Goal: Transaction & Acquisition: Purchase product/service

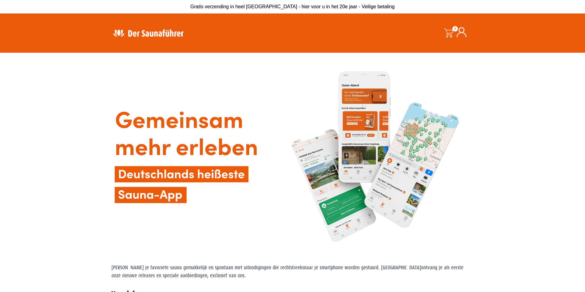
click at [261, 115] on img at bounding box center [292, 157] width 362 height 202
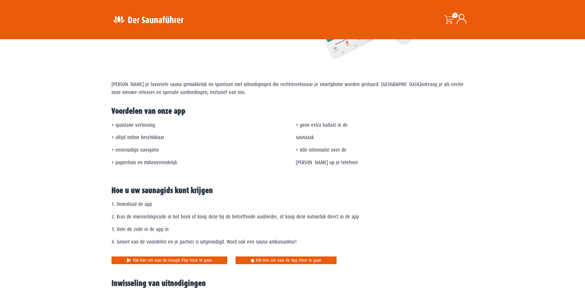
scroll to position [184, 0]
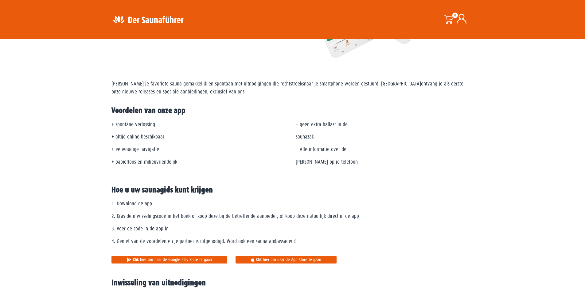
click at [197, 261] on font "Klik hier om naar de Google Play Store te gaan" at bounding box center [172, 259] width 79 height 5
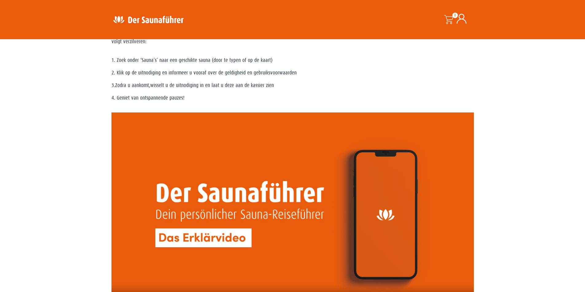
scroll to position [400, 0]
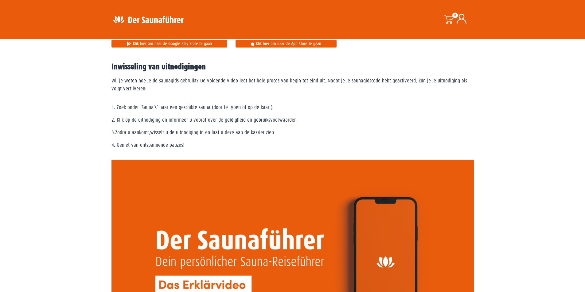
click at [448, 16] on span at bounding box center [448, 19] width 9 height 9
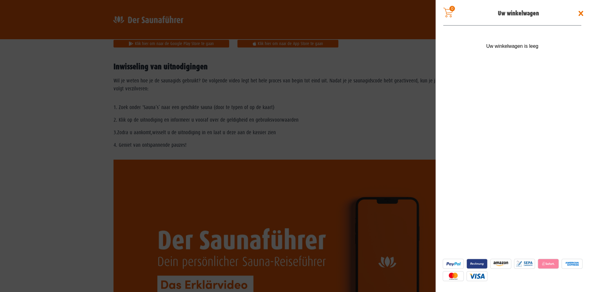
click at [451, 11] on span at bounding box center [448, 13] width 10 height 10
drag, startPoint x: 523, startPoint y: 48, endPoint x: 544, endPoint y: 64, distance: 26.9
click at [523, 48] on font "Uw winkelwagen is leeg" at bounding box center [512, 46] width 52 height 5
click at [580, 13] on span at bounding box center [581, 14] width 10 height 10
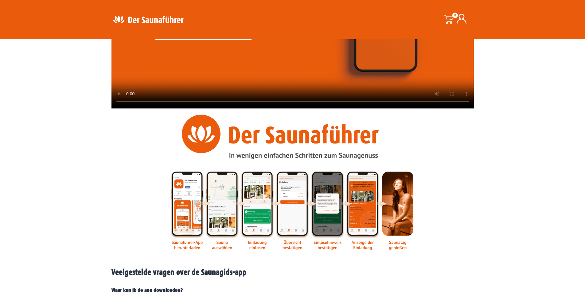
scroll to position [677, 0]
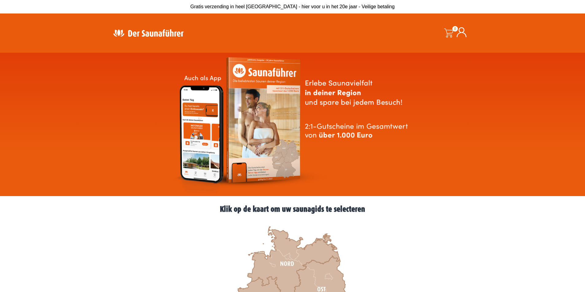
click at [378, 164] on img at bounding box center [292, 124] width 241 height 137
click at [451, 31] on span at bounding box center [448, 33] width 9 height 9
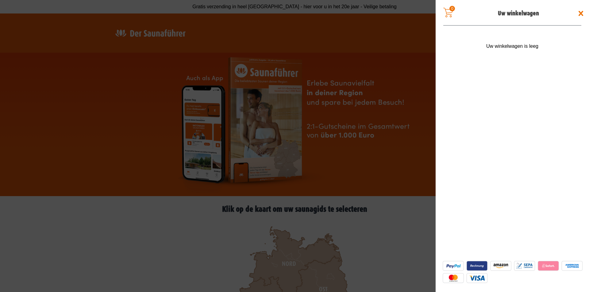
click at [582, 11] on span at bounding box center [581, 14] width 10 height 10
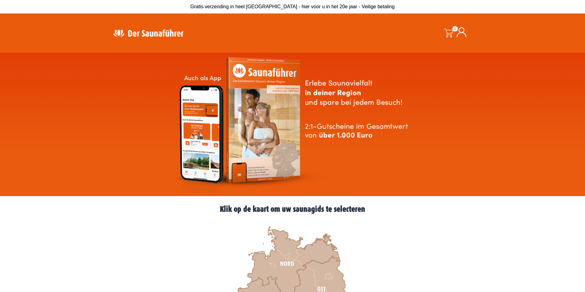
click at [463, 30] on icon at bounding box center [461, 32] width 10 height 10
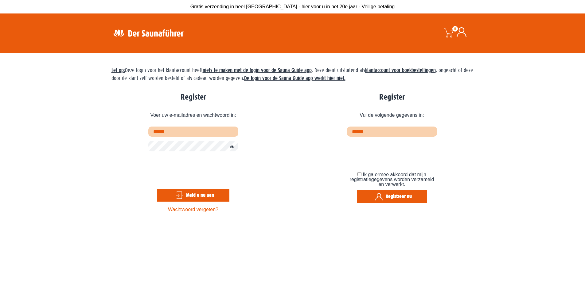
click at [151, 32] on img at bounding box center [148, 33] width 80 height 12
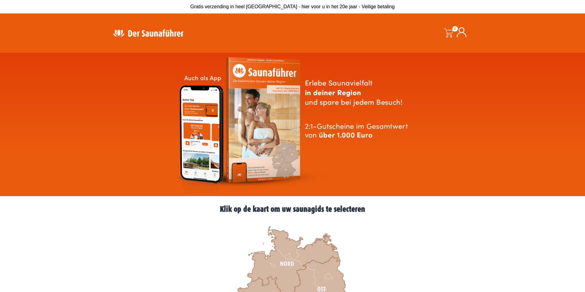
drag, startPoint x: 0, startPoint y: 0, endPoint x: 327, endPoint y: 180, distance: 373.3
click at [327, 180] on img at bounding box center [292, 124] width 241 height 137
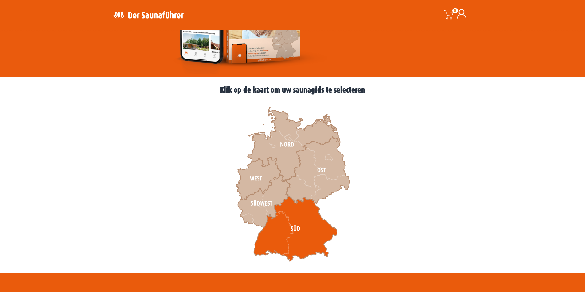
scroll to position [123, 0]
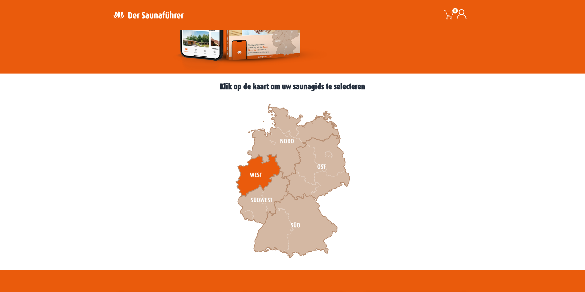
click at [256, 168] on icon at bounding box center [258, 175] width 45 height 42
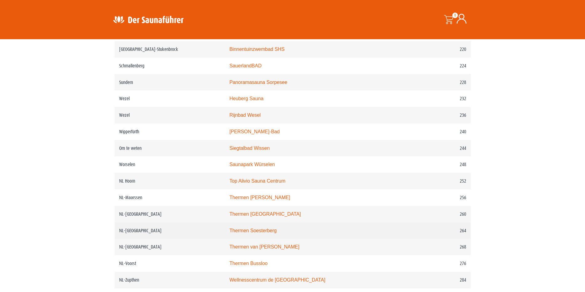
scroll to position [1166, 0]
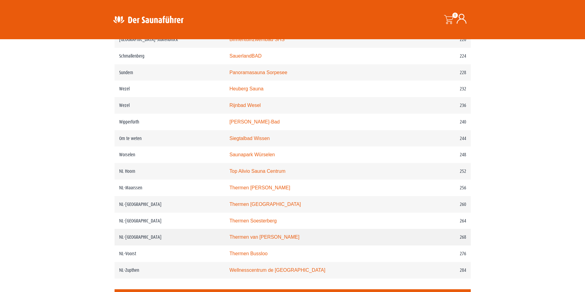
click at [262, 240] on font "Thermen van [PERSON_NAME]" at bounding box center [264, 237] width 70 height 5
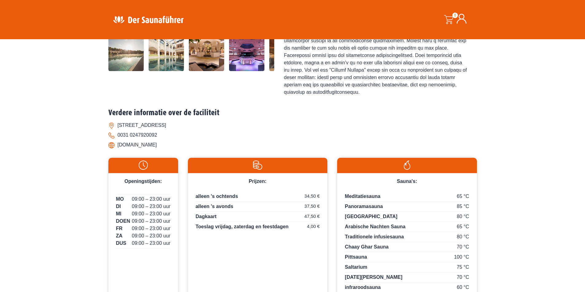
scroll to position [140, 0]
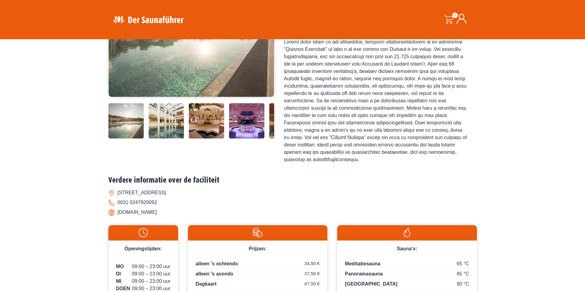
click at [450, 17] on span at bounding box center [448, 19] width 9 height 9
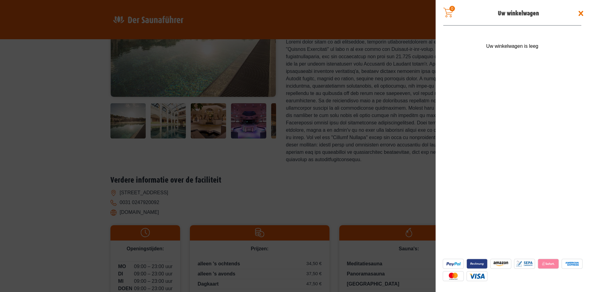
click at [581, 12] on span at bounding box center [581, 14] width 10 height 10
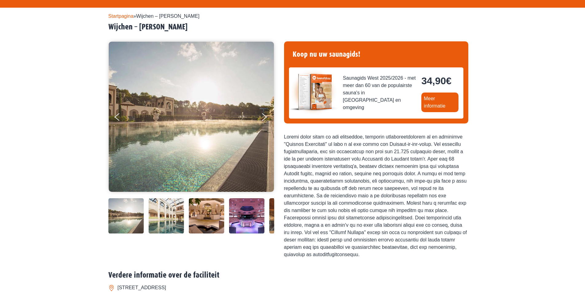
scroll to position [0, 0]
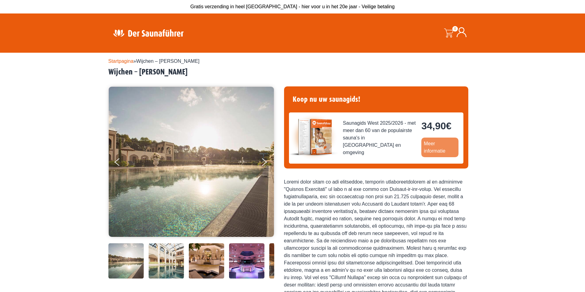
click at [443, 151] on font "Meer informatie" at bounding box center [434, 147] width 21 height 13
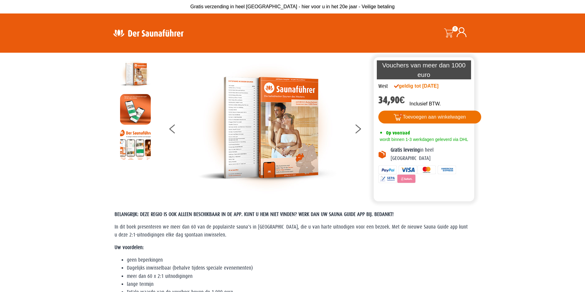
click at [424, 115] on font "Toevoegen aan winkelwagen" at bounding box center [434, 116] width 63 height 5
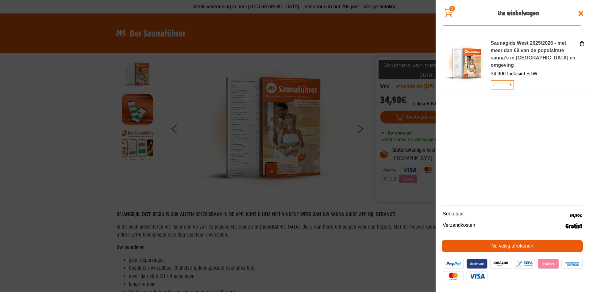
click at [513, 246] on font "Nu veilig afrekenen" at bounding box center [513, 246] width 42 height 5
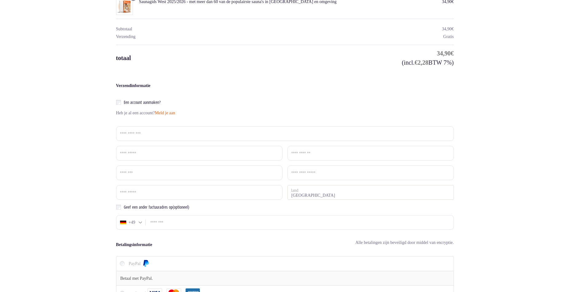
scroll to position [92, 0]
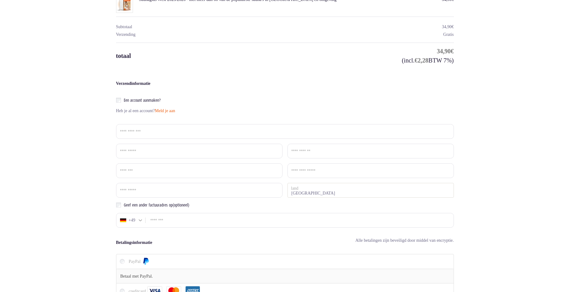
click at [140, 220] on div at bounding box center [140, 221] width 3 height 4
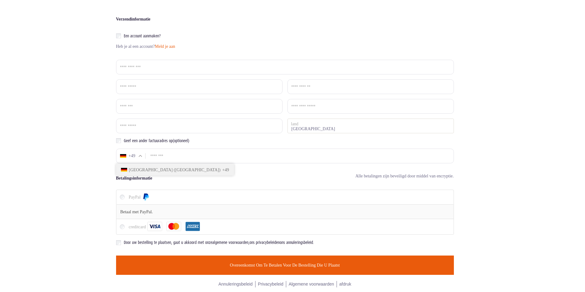
scroll to position [157, 0]
click at [139, 155] on div at bounding box center [140, 156] width 3 height 4
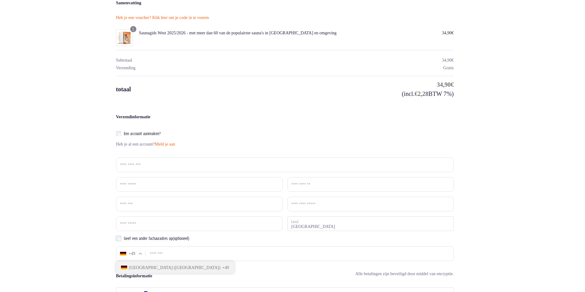
scroll to position [34, 0]
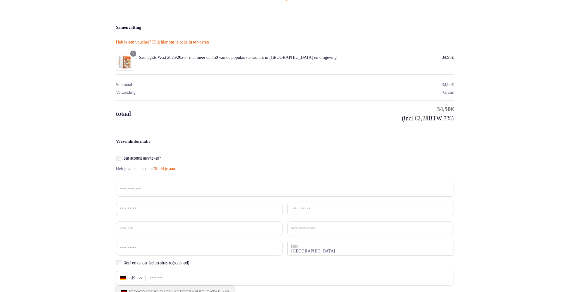
click at [183, 43] on font "Heb je een voucher? Klik hier om je code in te voeren" at bounding box center [162, 42] width 93 height 5
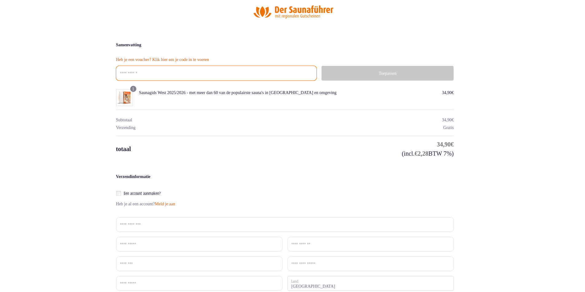
scroll to position [0, 0]
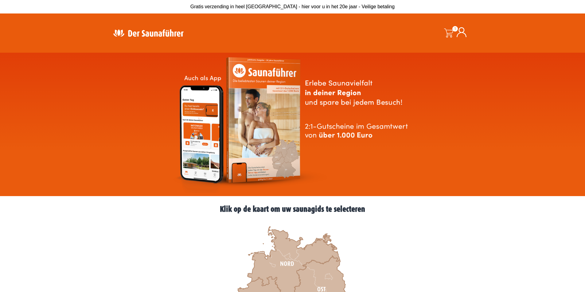
click at [306, 36] on div "Zoekopdracht" at bounding box center [302, 33] width 120 height 21
click at [461, 30] on icon at bounding box center [461, 32] width 10 height 10
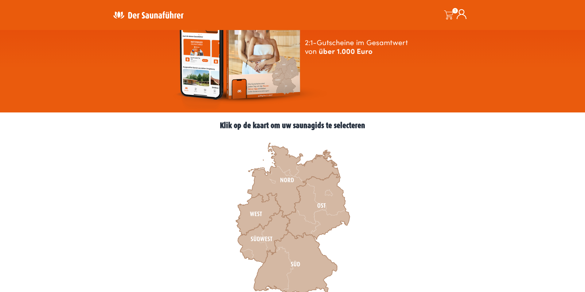
scroll to position [92, 0]
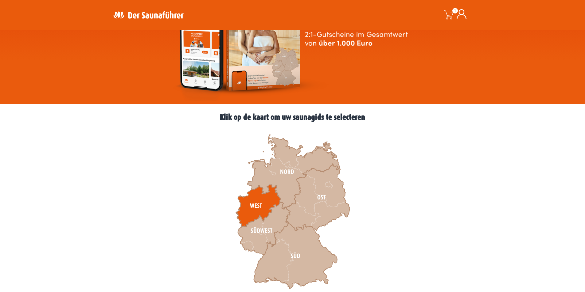
click at [259, 198] on icon at bounding box center [258, 206] width 45 height 42
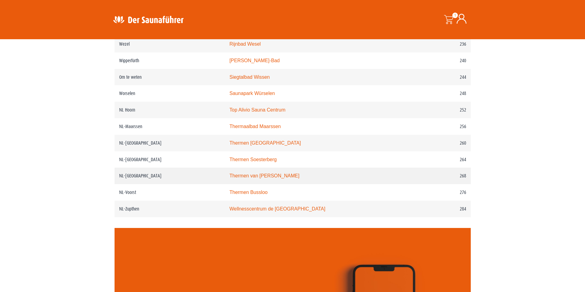
scroll to position [1258, 0]
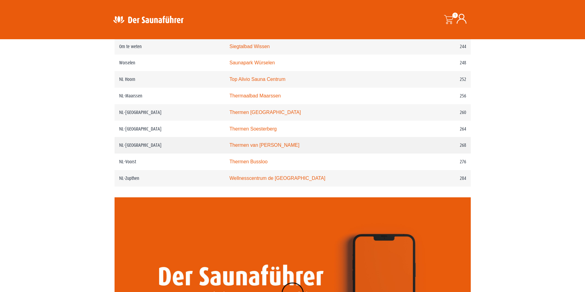
click at [133, 148] on font "NL-Wijchen" at bounding box center [140, 145] width 42 height 5
click at [244, 154] on td "Thermen van Berendonck" at bounding box center [308, 145] width 166 height 17
click at [239, 148] on font "Thermen van Berendonck" at bounding box center [264, 145] width 70 height 5
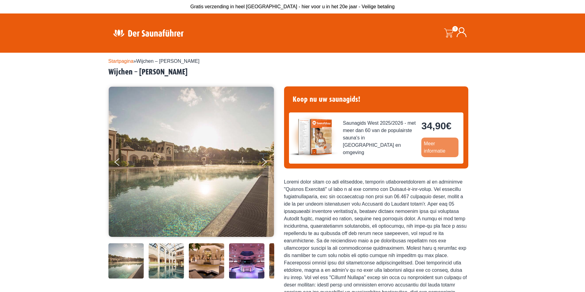
click at [436, 148] on link "Meer informatie" at bounding box center [439, 148] width 37 height 20
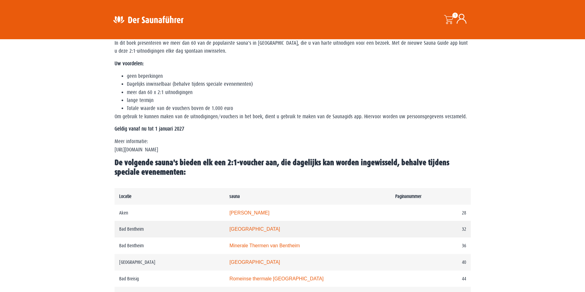
scroll to position [153, 0]
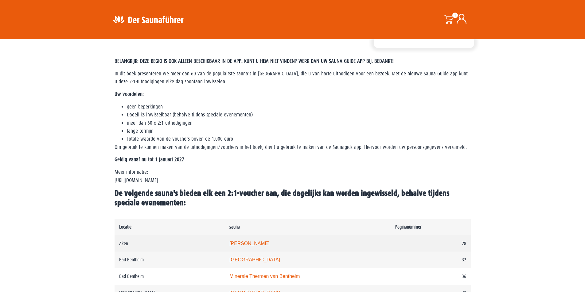
click at [249, 242] on font "Carolus Thermen" at bounding box center [249, 243] width 40 height 5
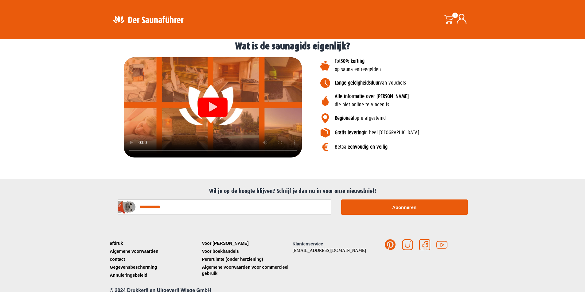
scroll to position [737, 0]
